Goal: Obtain resource: Download file/media

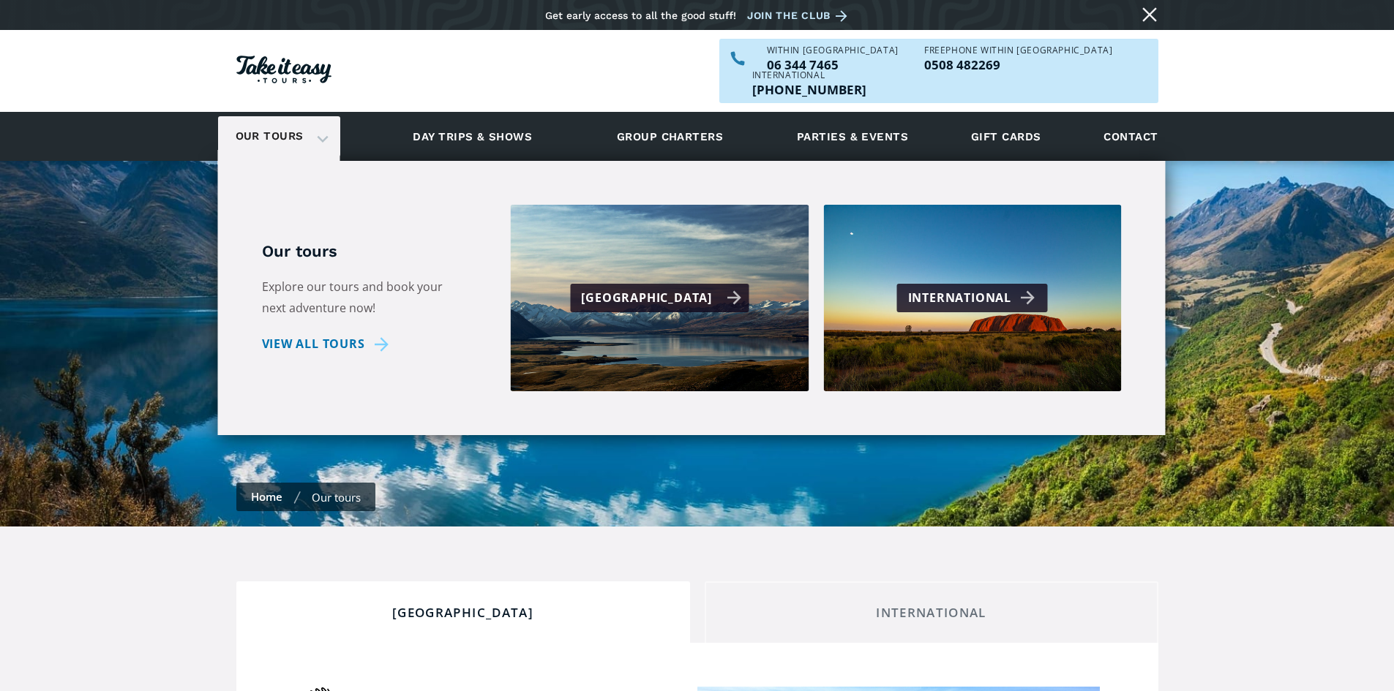
click at [633, 288] on div "[GEOGRAPHIC_DATA]" at bounding box center [661, 298] width 160 height 21
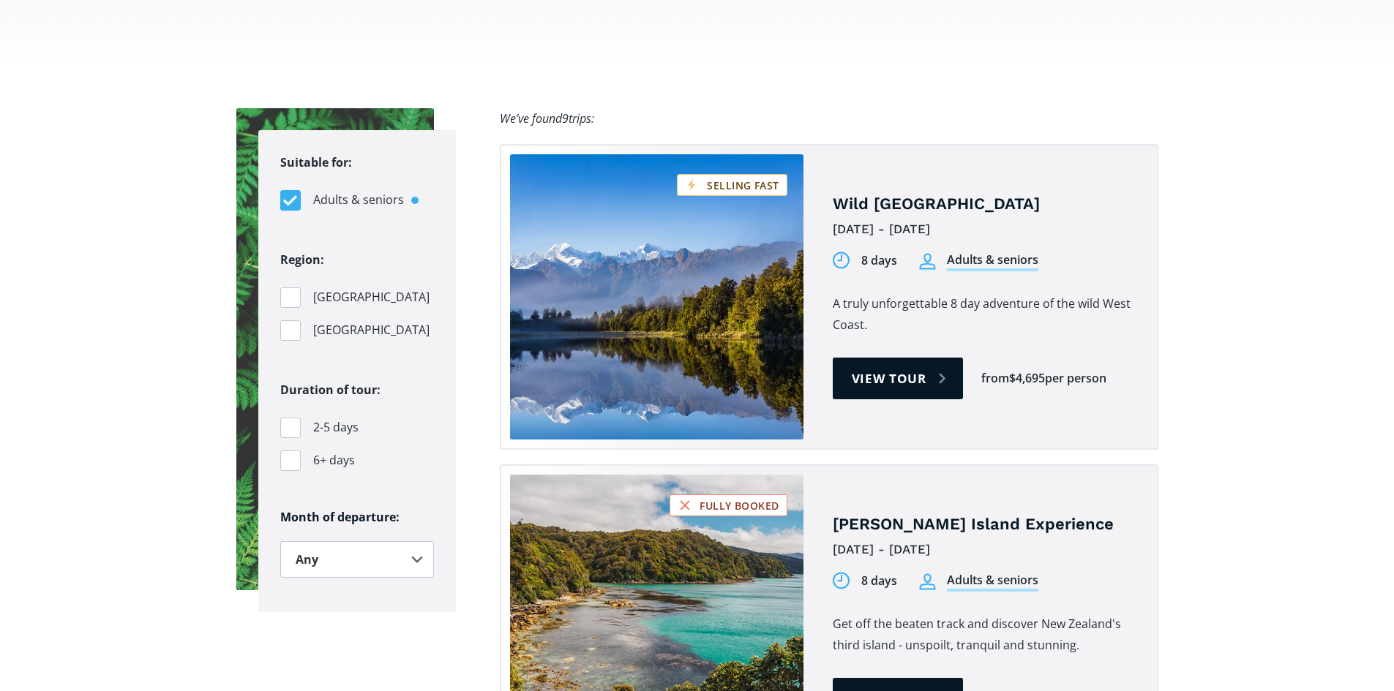
scroll to position [951, 0]
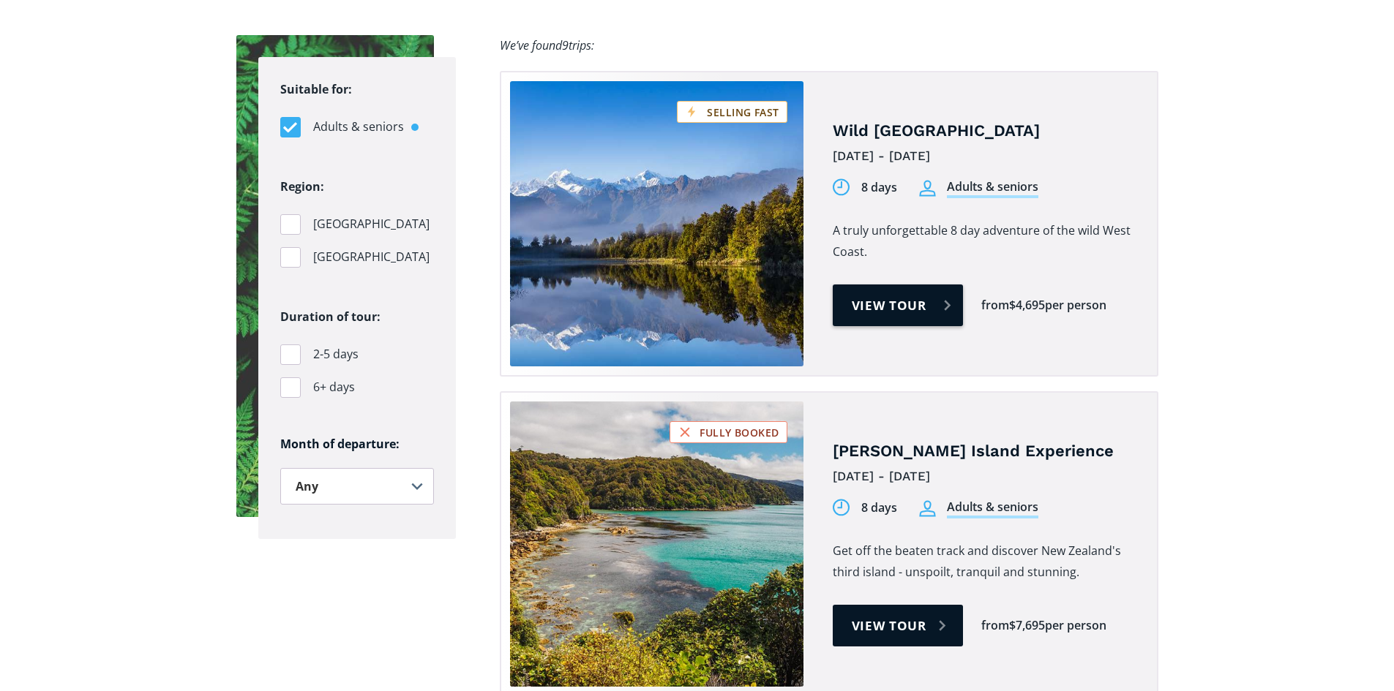
click at [892, 285] on link "View tour" at bounding box center [898, 306] width 131 height 42
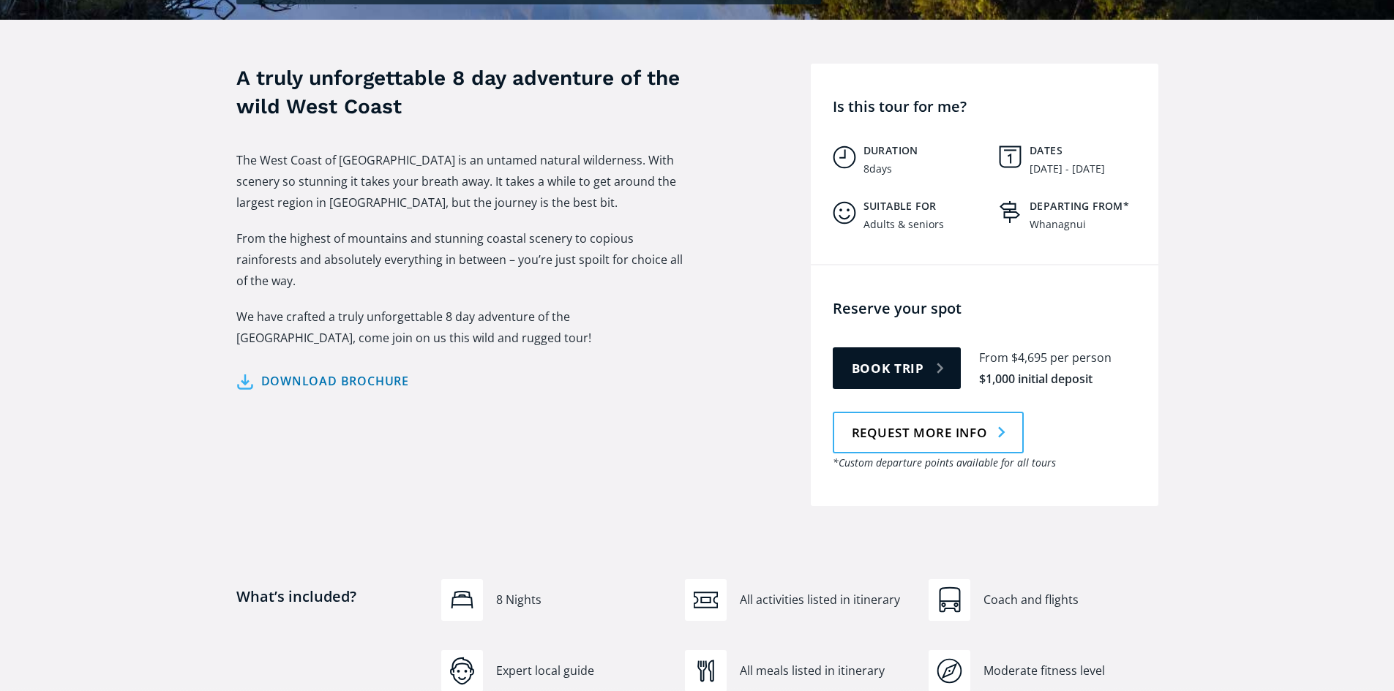
scroll to position [512, 0]
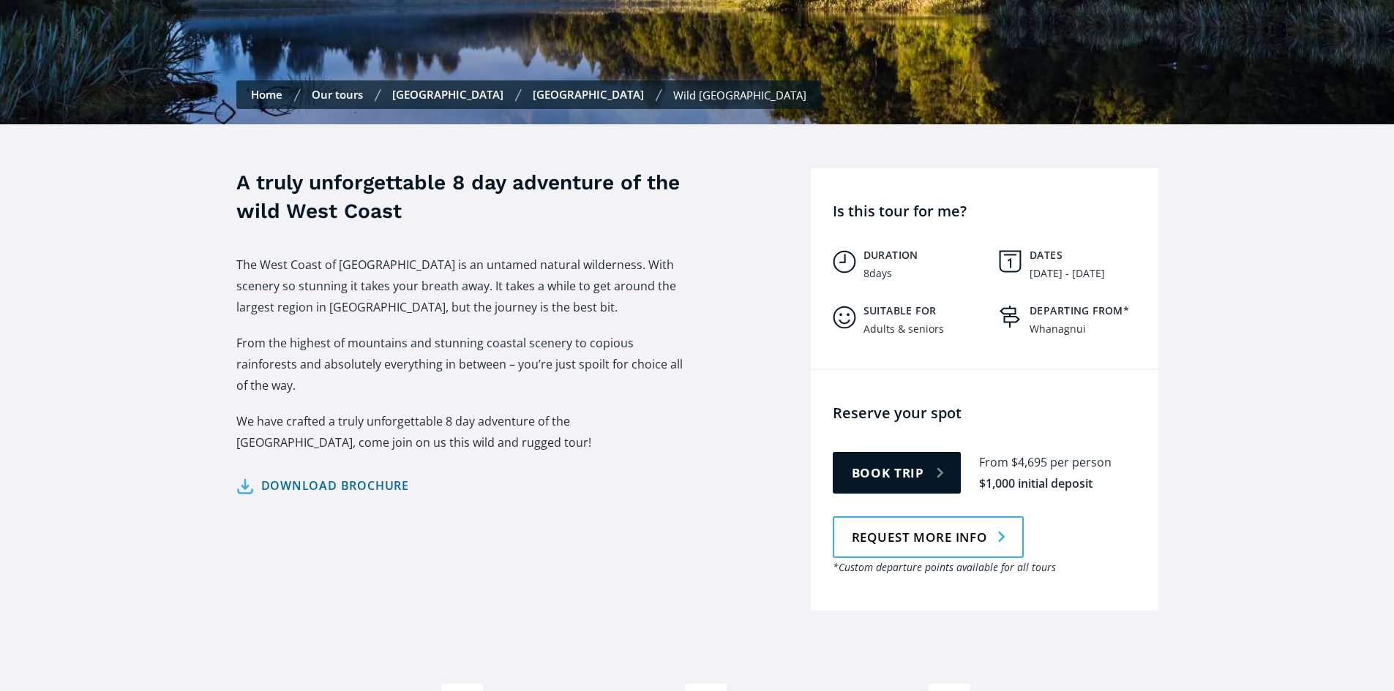
click at [345, 476] on link "Download brochure" at bounding box center [322, 486] width 173 height 21
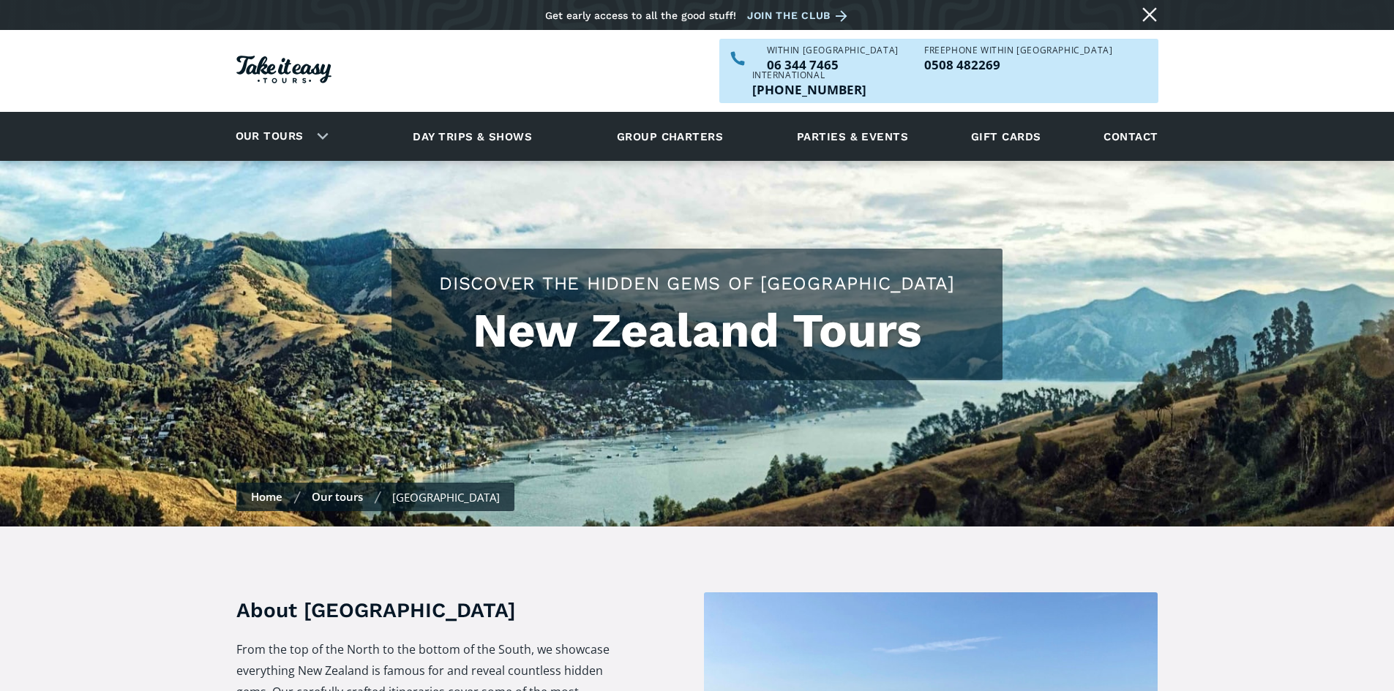
scroll to position [951, 0]
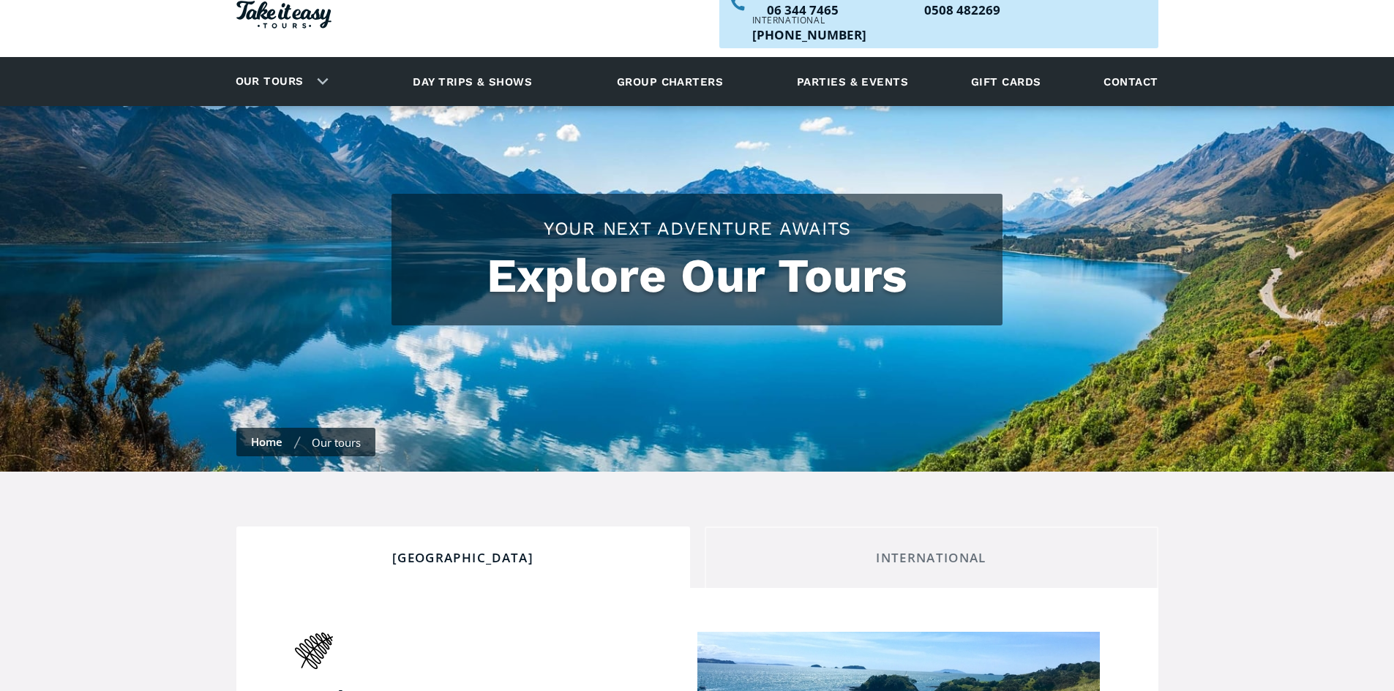
scroll to position [146, 0]
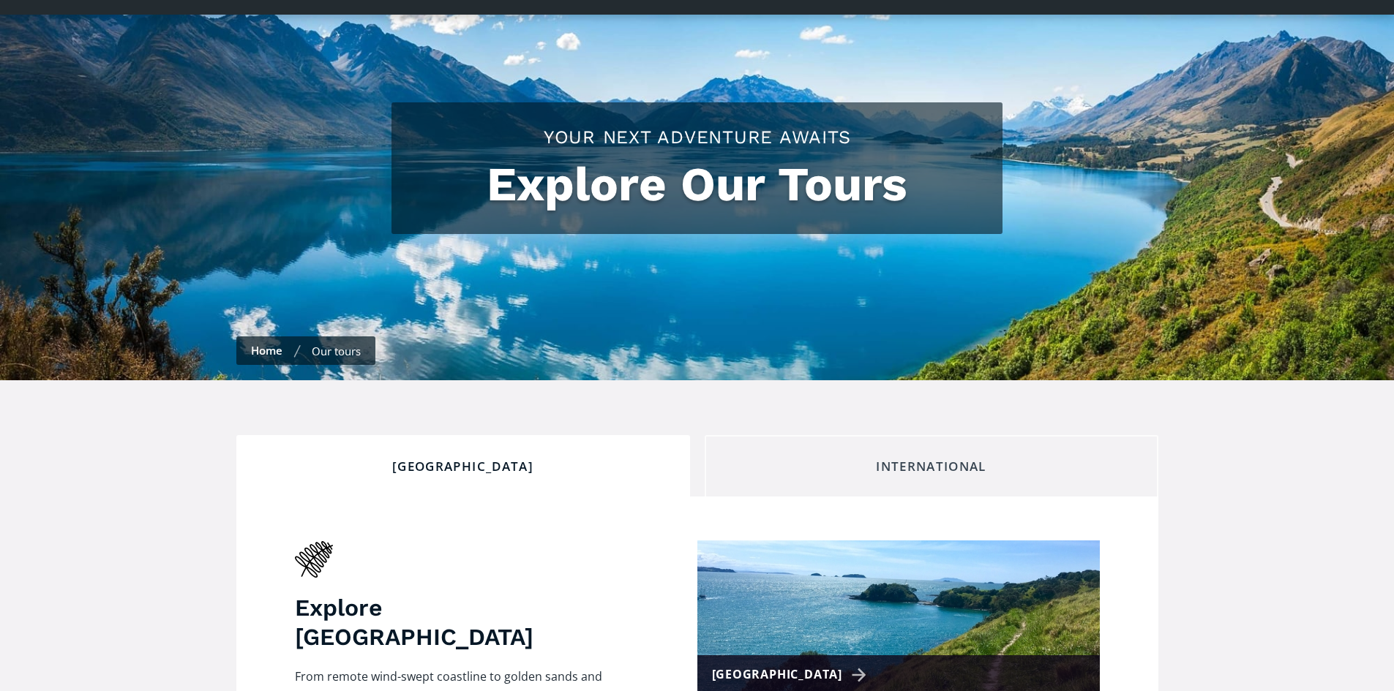
click at [947, 459] on div "International" at bounding box center [931, 467] width 429 height 16
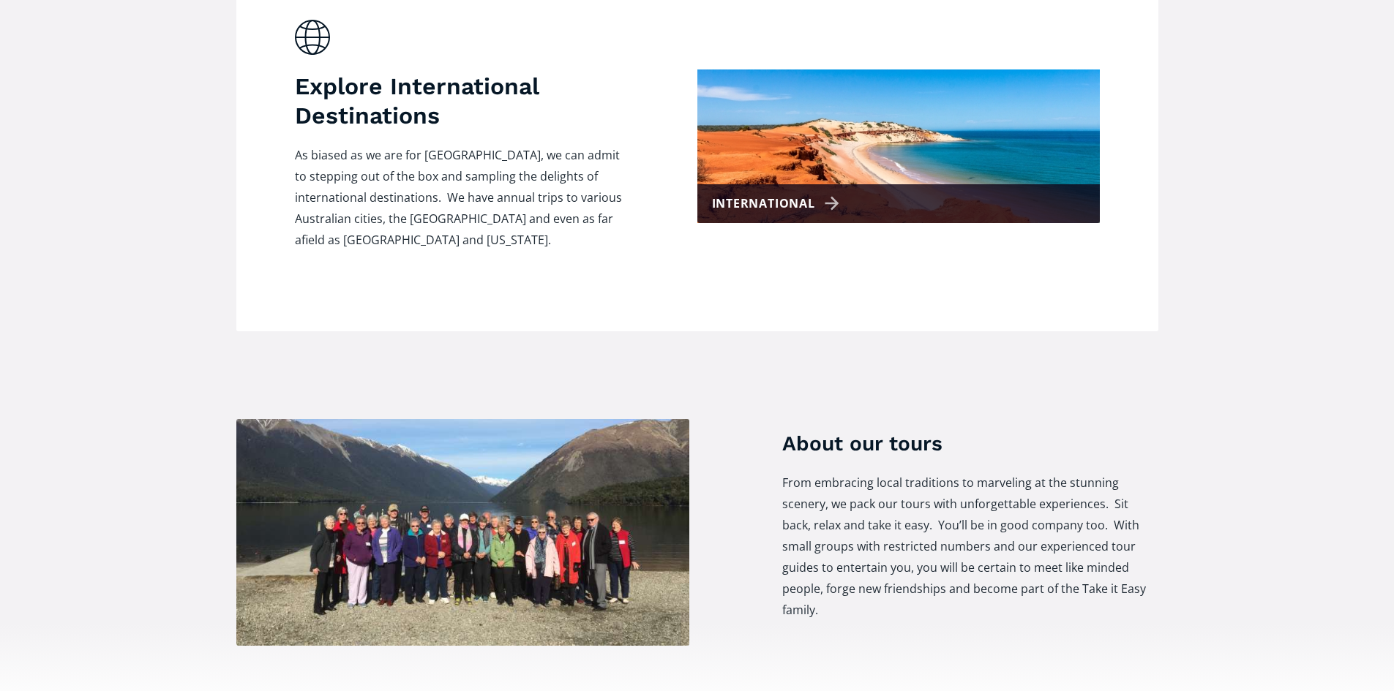
scroll to position [439, 0]
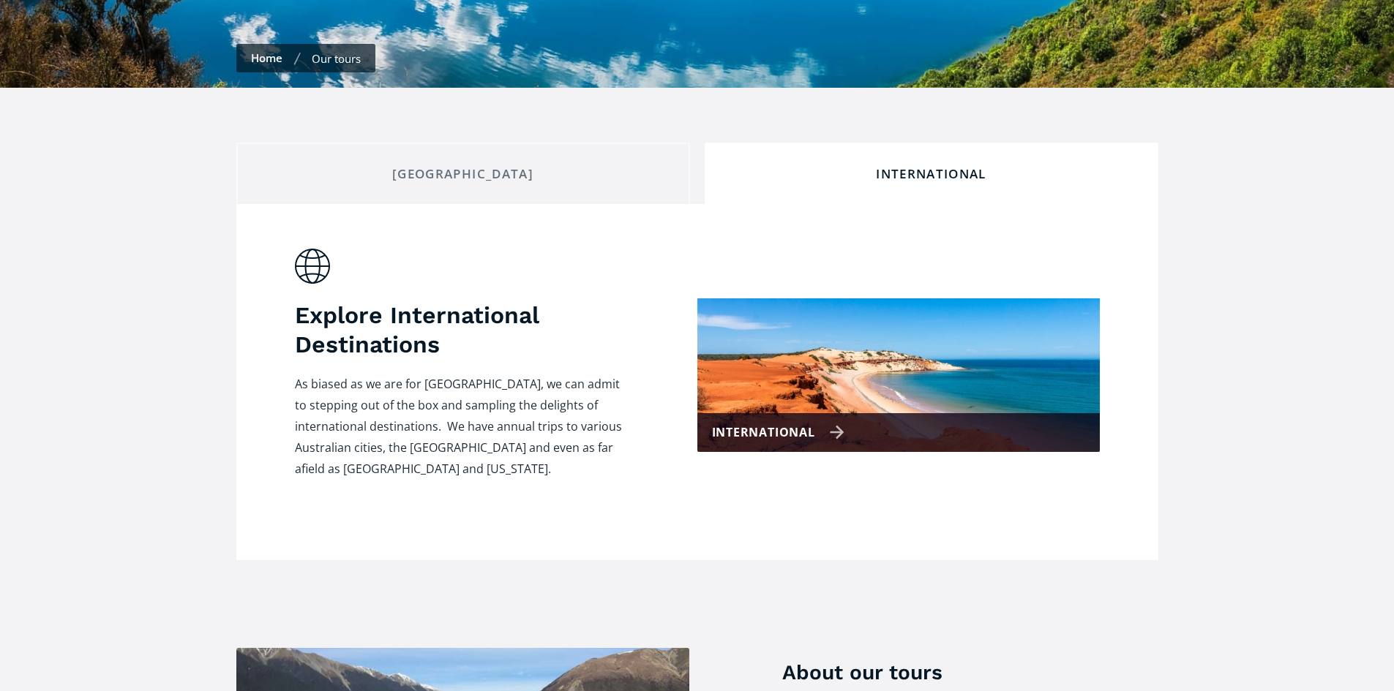
click at [786, 422] on div "International" at bounding box center [778, 432] width 132 height 21
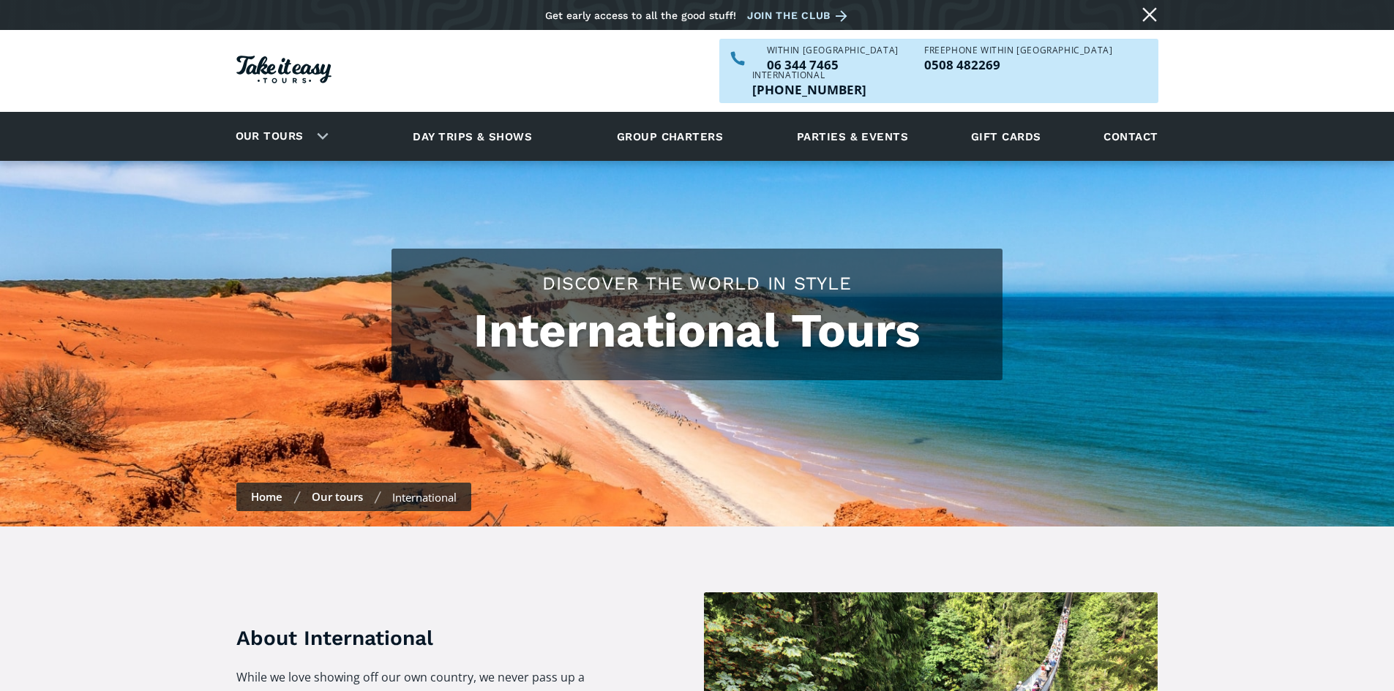
checkbox input "true"
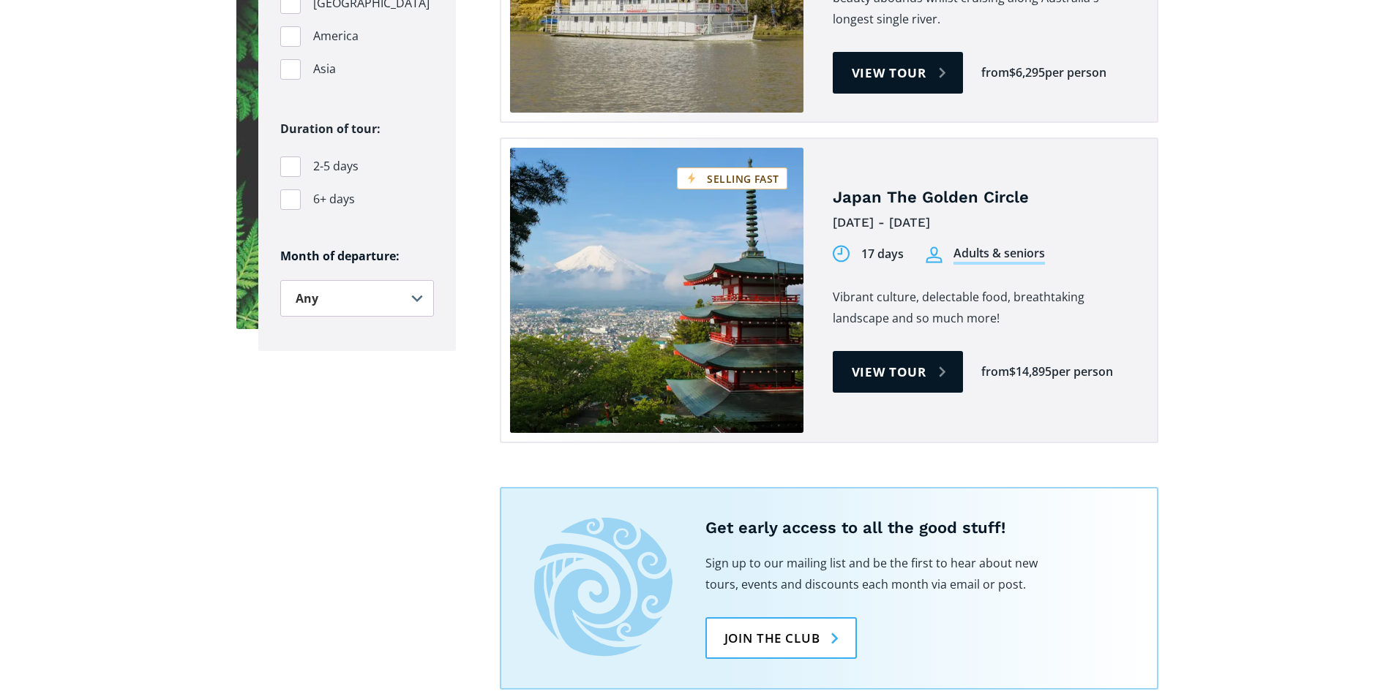
scroll to position [1171, 0]
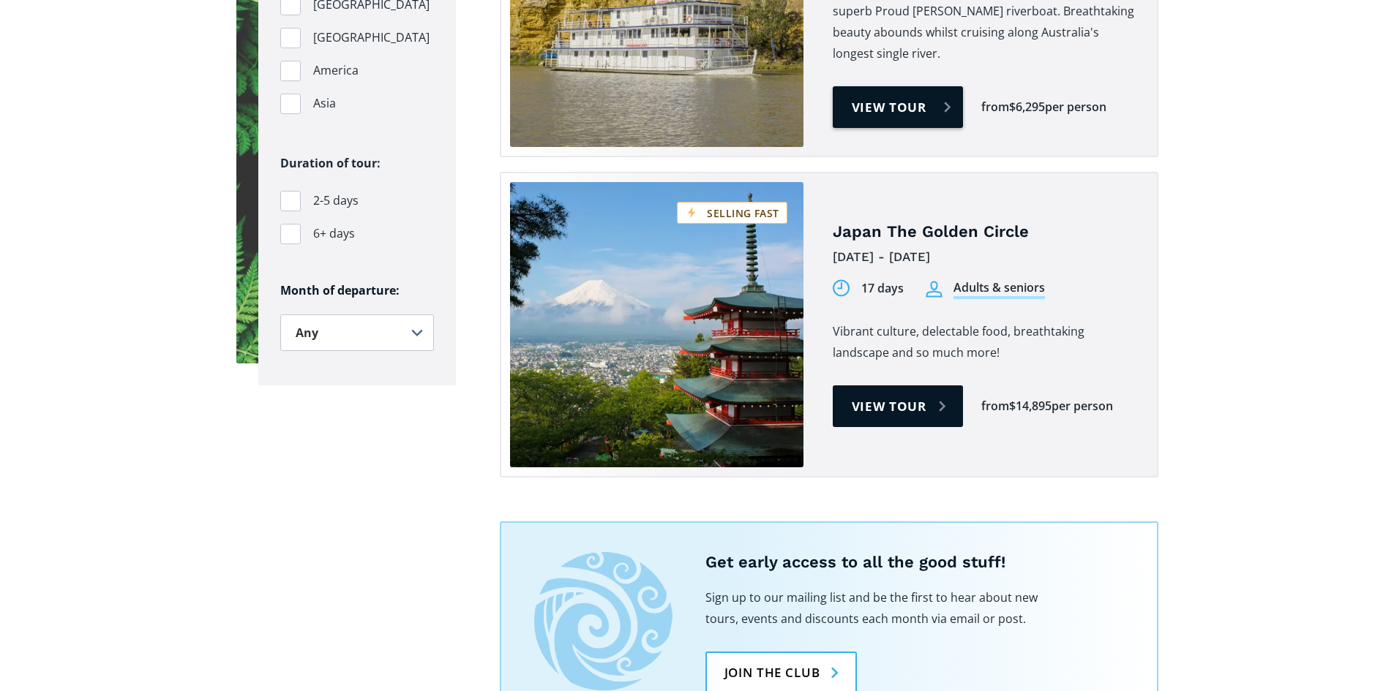
click at [864, 86] on link "View tour" at bounding box center [898, 107] width 131 height 42
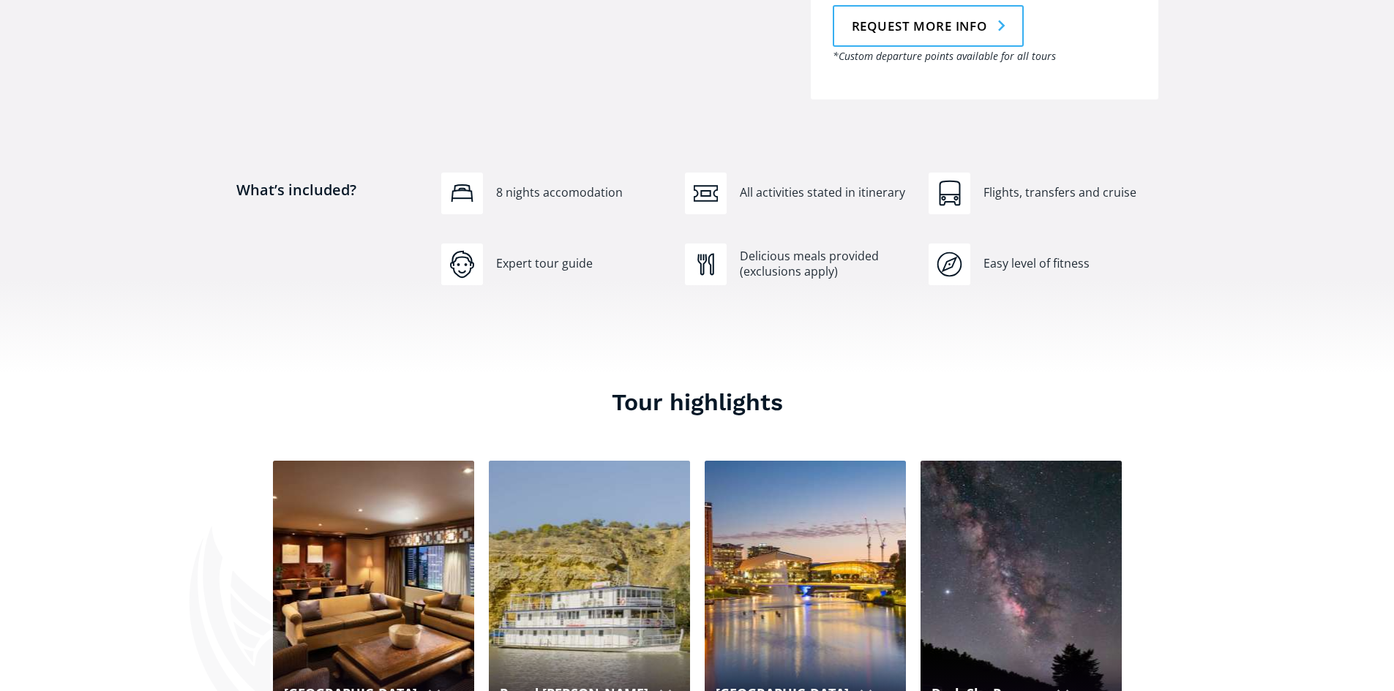
scroll to position [805, 0]
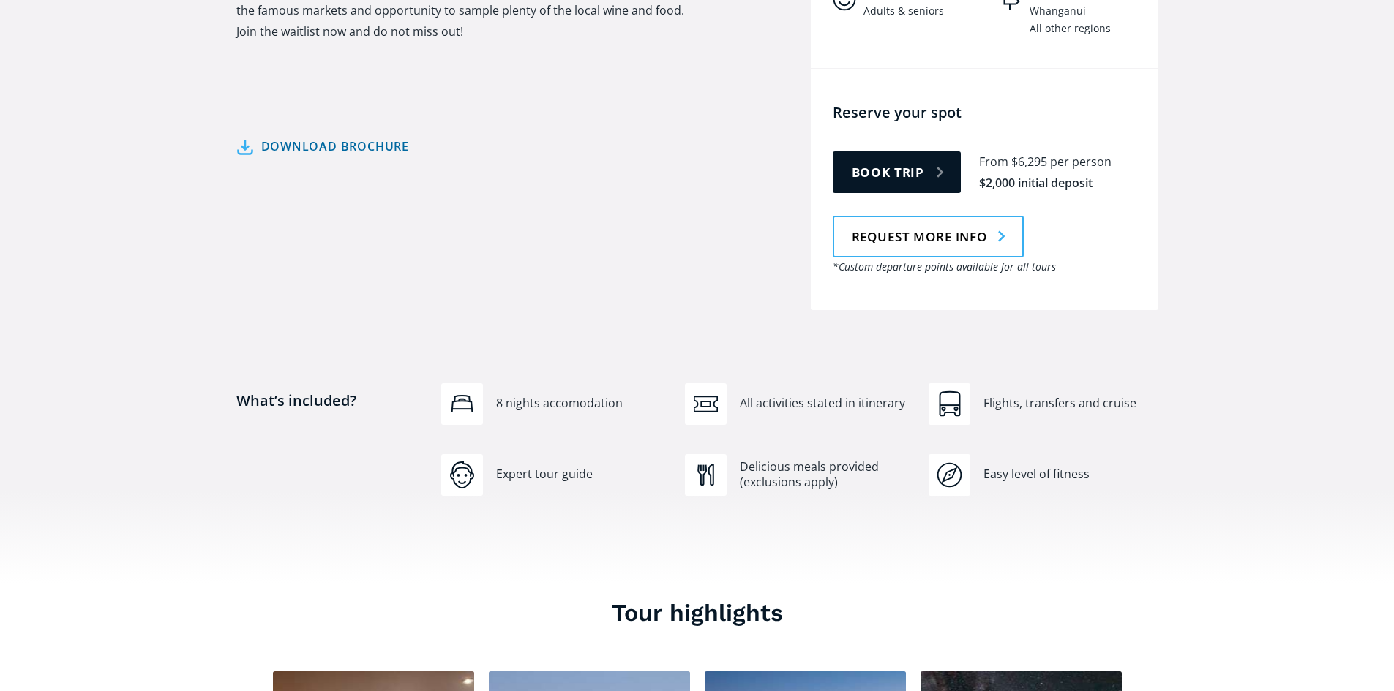
click at [348, 136] on link "Download brochure" at bounding box center [322, 146] width 173 height 21
